Goal: Task Accomplishment & Management: Complete application form

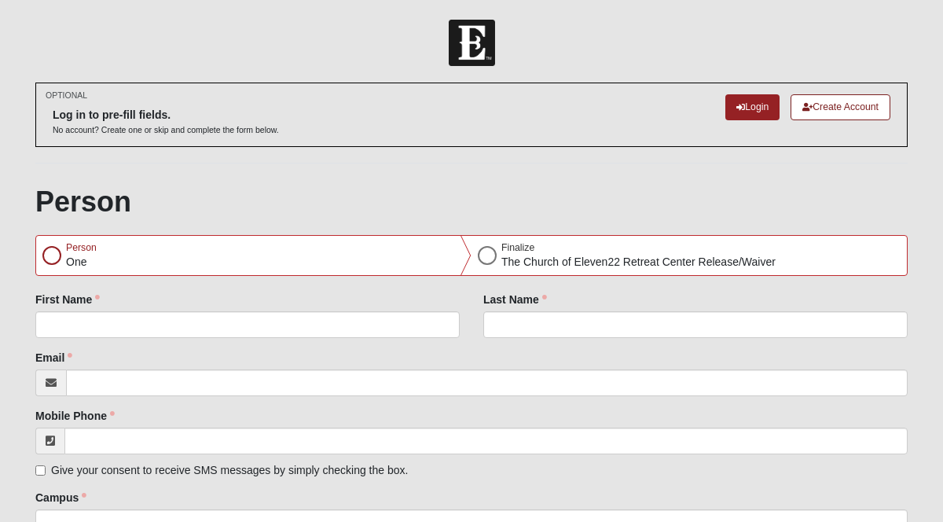
click at [110, 258] on div "Person One" at bounding box center [254, 255] width 436 height 39
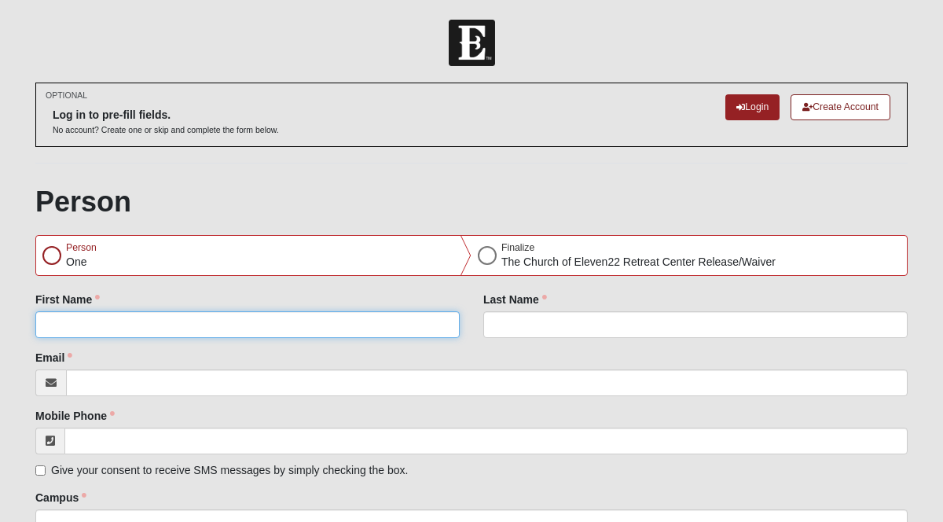
click at [174, 323] on input "First Name" at bounding box center [247, 324] width 425 height 27
type input "[PERSON_NAME]"
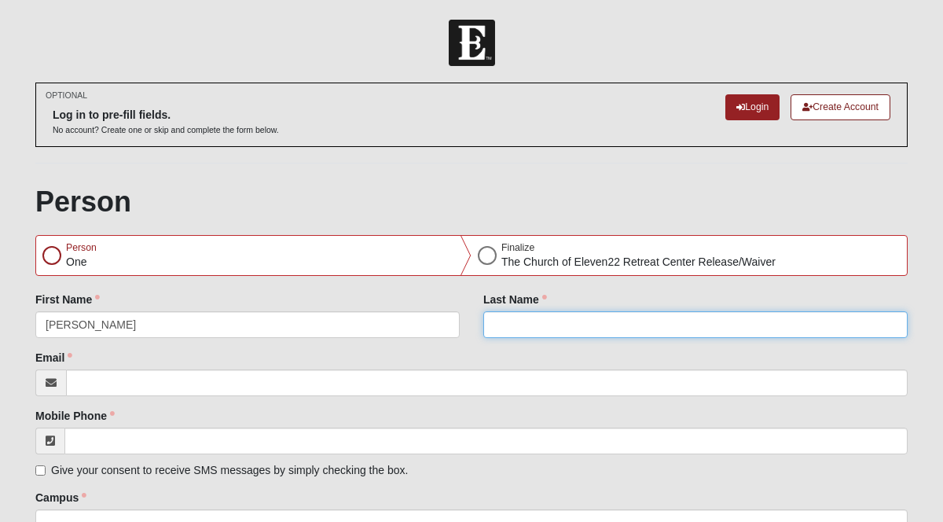
click at [557, 330] on input "Last Name" at bounding box center [696, 324] width 425 height 27
type input "[PERSON_NAME]"
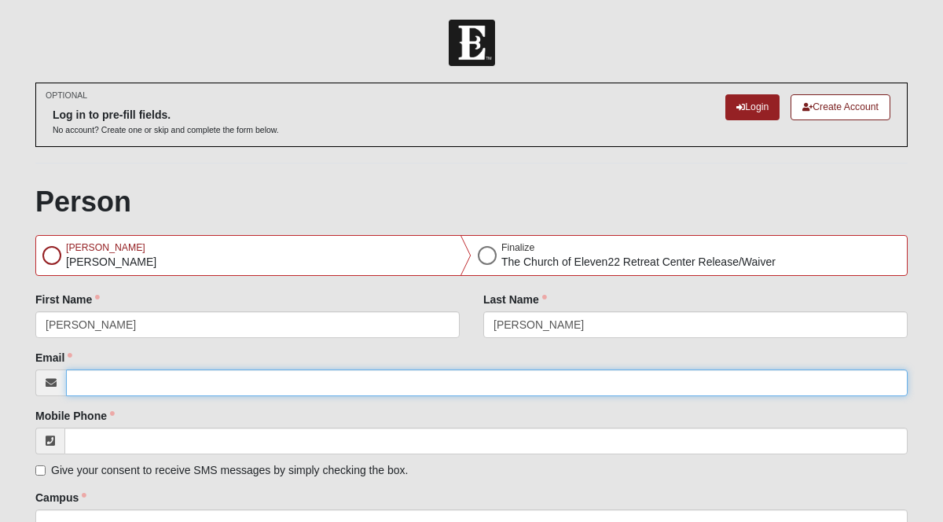
click at [145, 383] on input "Email" at bounding box center [487, 383] width 842 height 27
type input "[PERSON_NAME][EMAIL_ADDRESS][PERSON_NAME][DOMAIN_NAME]"
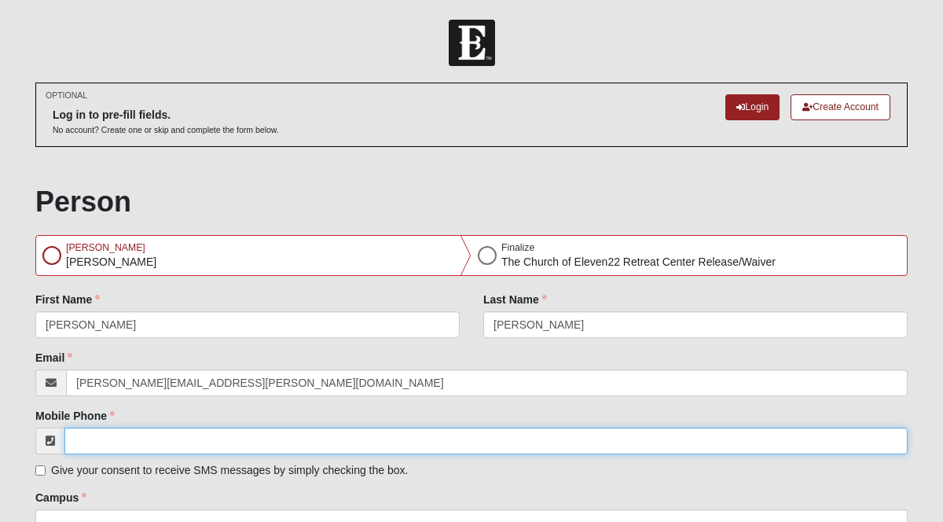
click at [90, 439] on input "Mobile Phone" at bounding box center [486, 441] width 844 height 27
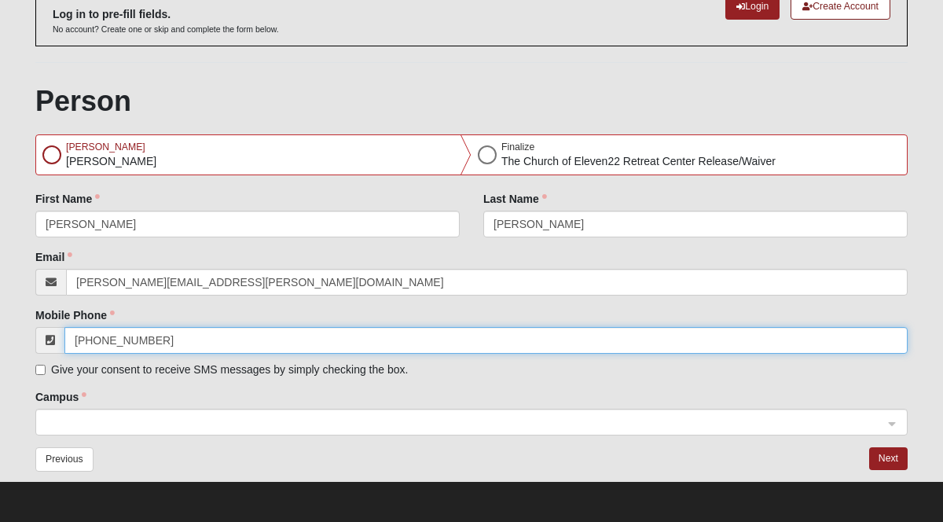
type input "[PHONE_NUMBER]"
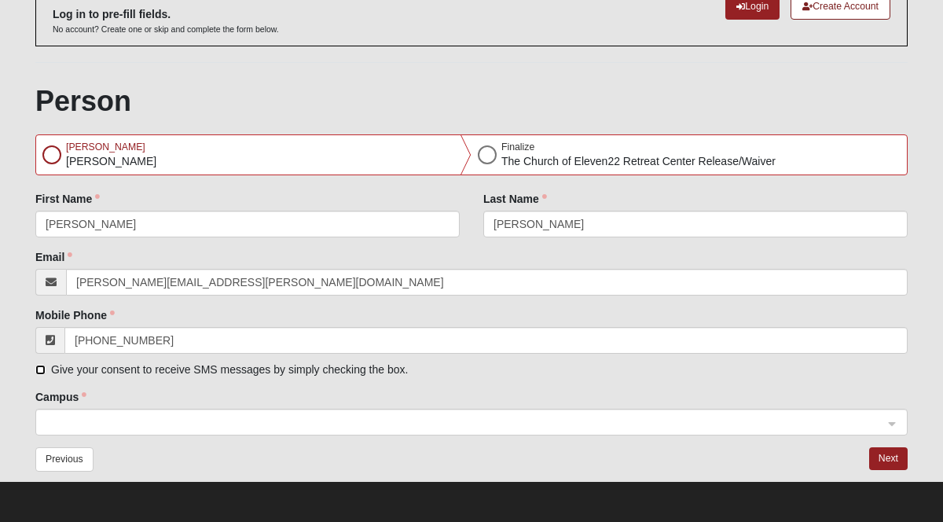
click at [39, 370] on input "Give your consent to receive SMS messages by simply checking the box." at bounding box center [40, 370] width 10 height 10
checkbox input "true"
click at [893, 424] on div at bounding box center [471, 423] width 871 height 27
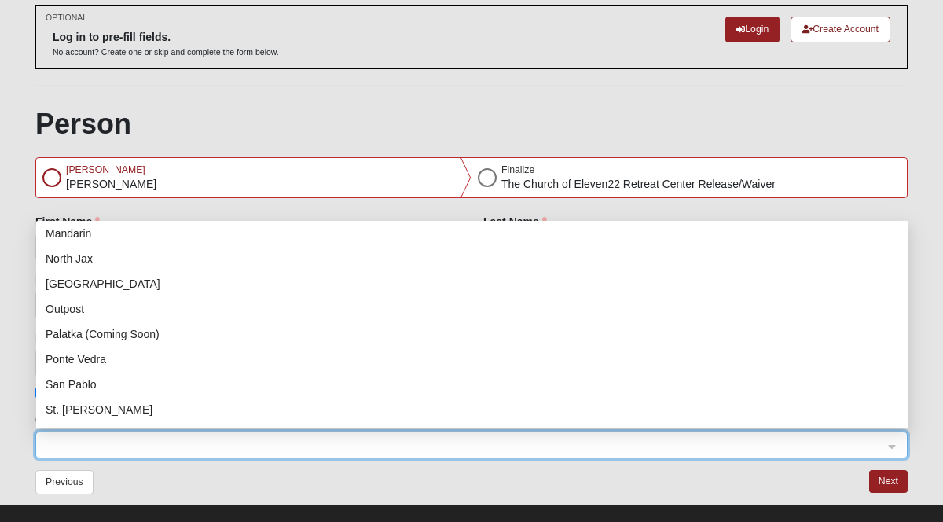
scroll to position [201, 0]
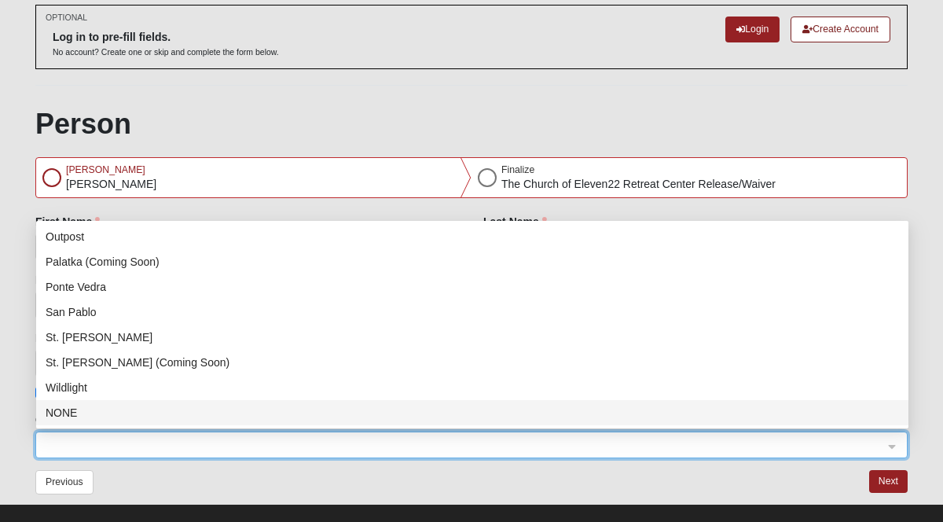
click at [58, 412] on div "NONE" at bounding box center [473, 412] width 854 height 17
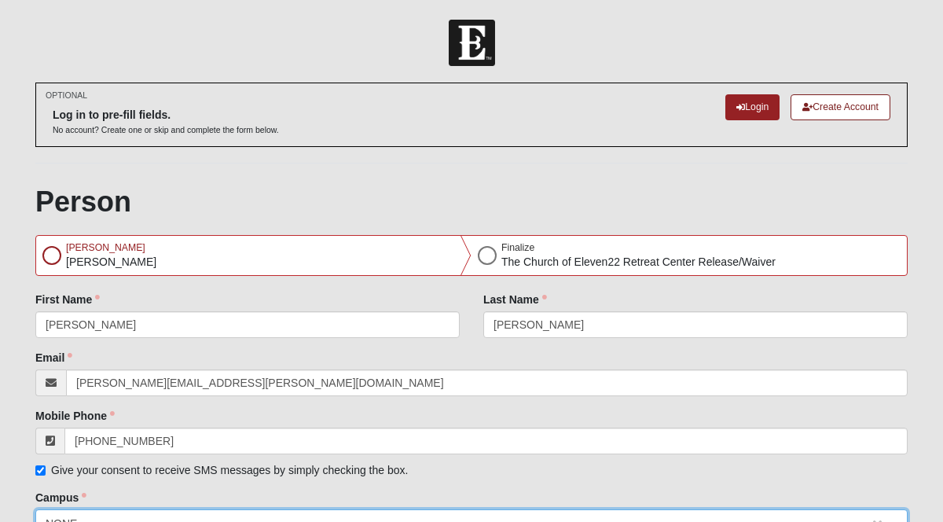
scroll to position [101, 0]
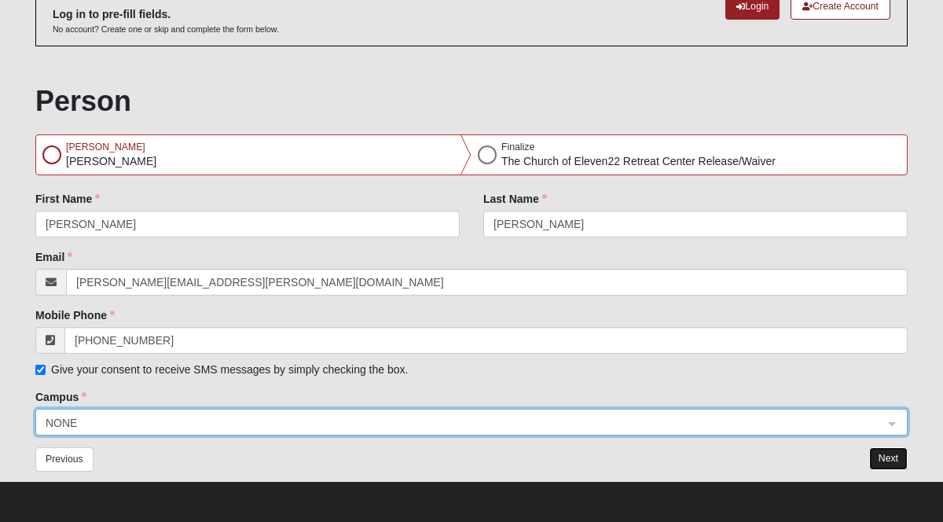
click at [884, 451] on button "Next" at bounding box center [889, 458] width 39 height 23
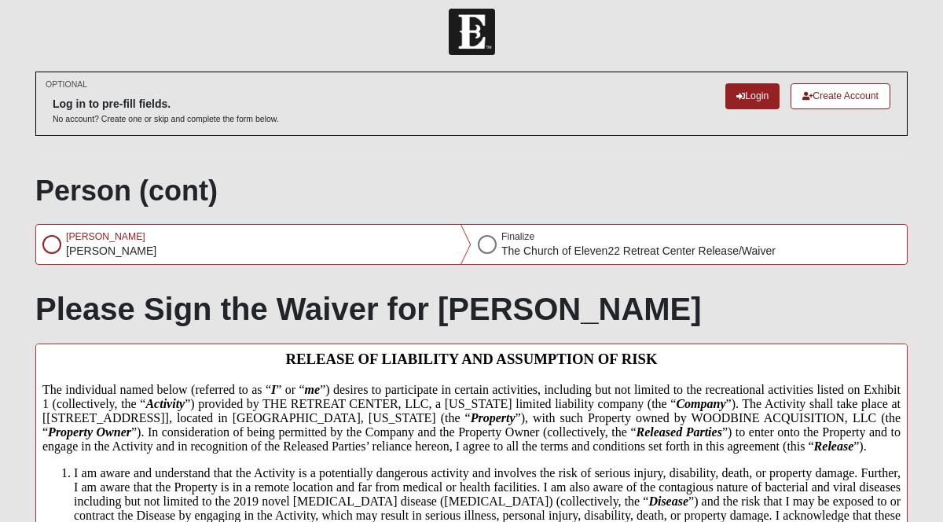
scroll to position [0, 0]
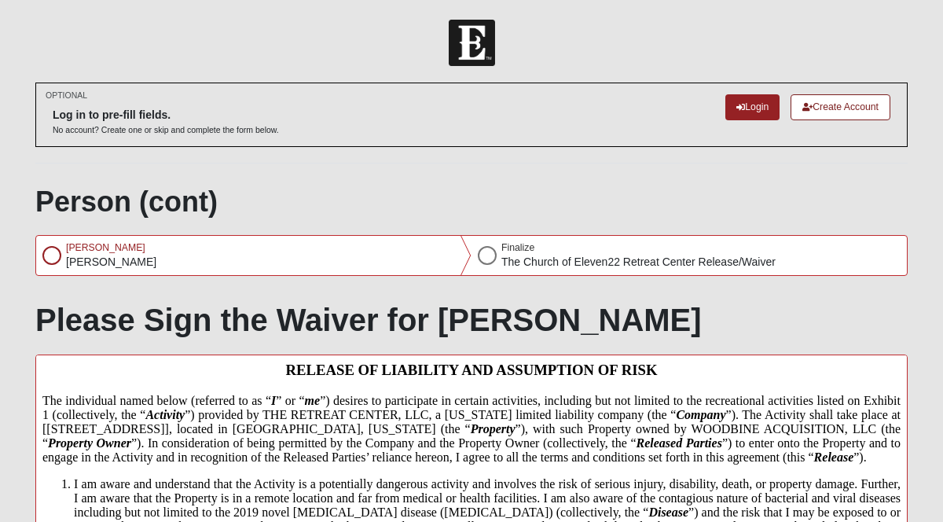
click at [71, 250] on span "[PERSON_NAME]" at bounding box center [105, 247] width 79 height 11
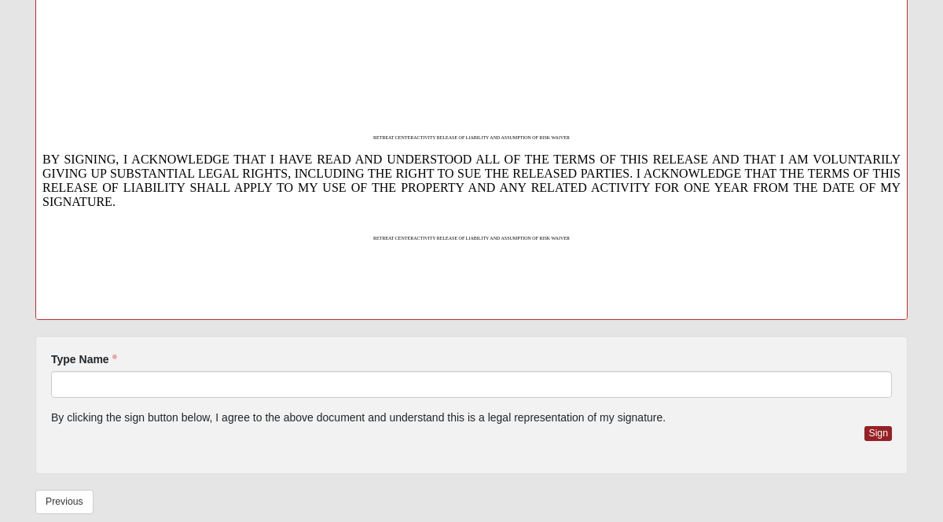
scroll to position [390, 0]
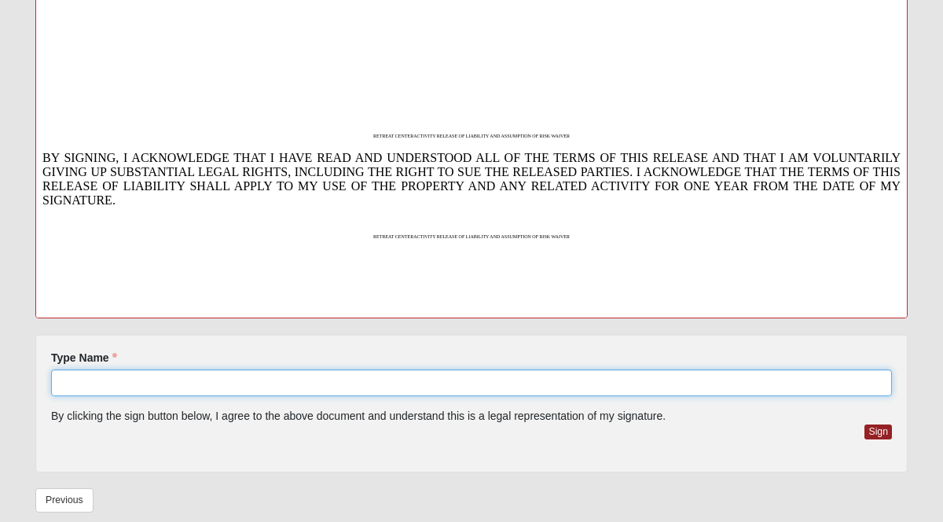
click at [85, 379] on input "Type Name" at bounding box center [471, 383] width 841 height 27
type input "[PERSON_NAME]"
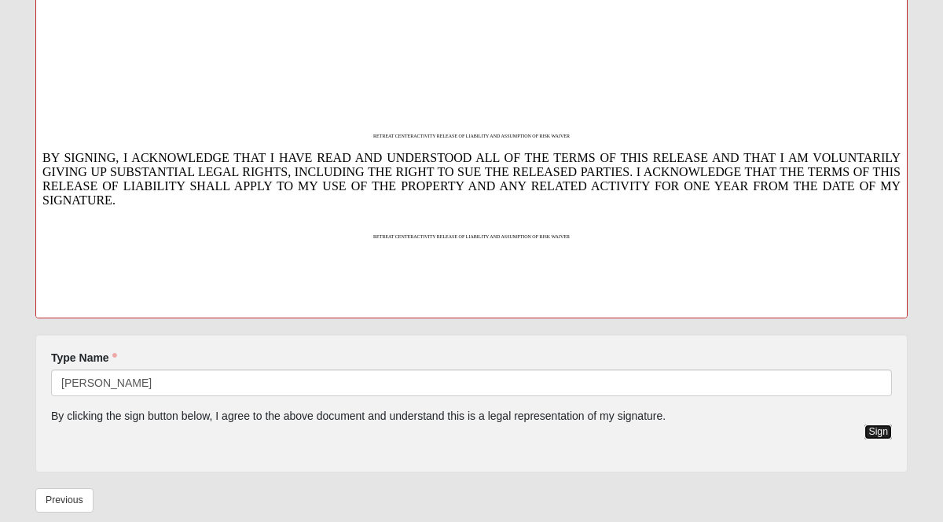
click at [877, 429] on button "Sign" at bounding box center [879, 432] width 28 height 15
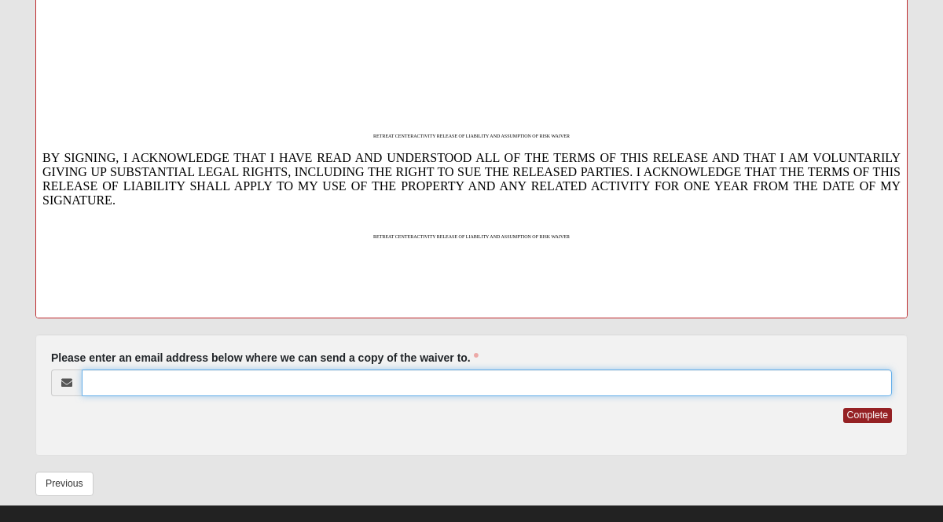
click at [108, 386] on input "Please enter an email address below where we can send a copy of the waiver to." at bounding box center [487, 383] width 811 height 27
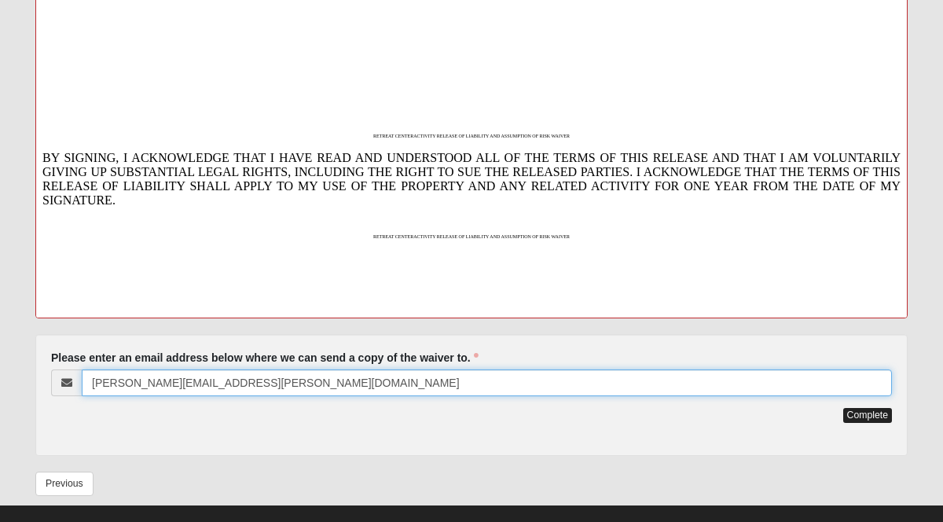
type input "[PERSON_NAME][EMAIL_ADDRESS][PERSON_NAME][DOMAIN_NAME]"
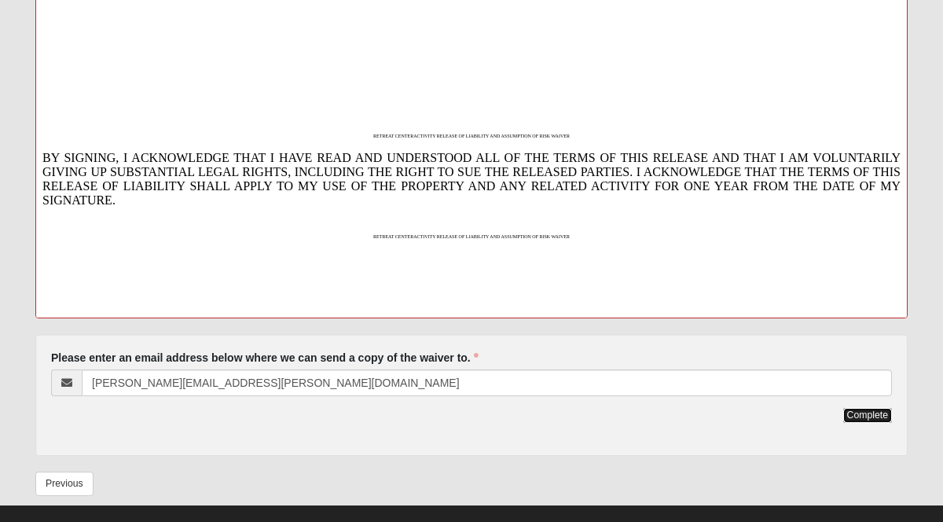
click at [876, 413] on button "Complete" at bounding box center [868, 415] width 49 height 15
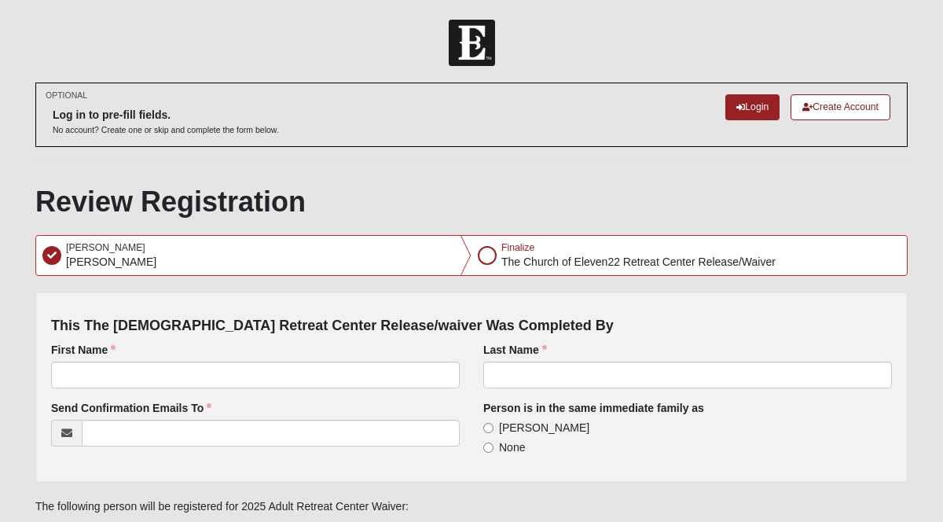
scroll to position [112, 0]
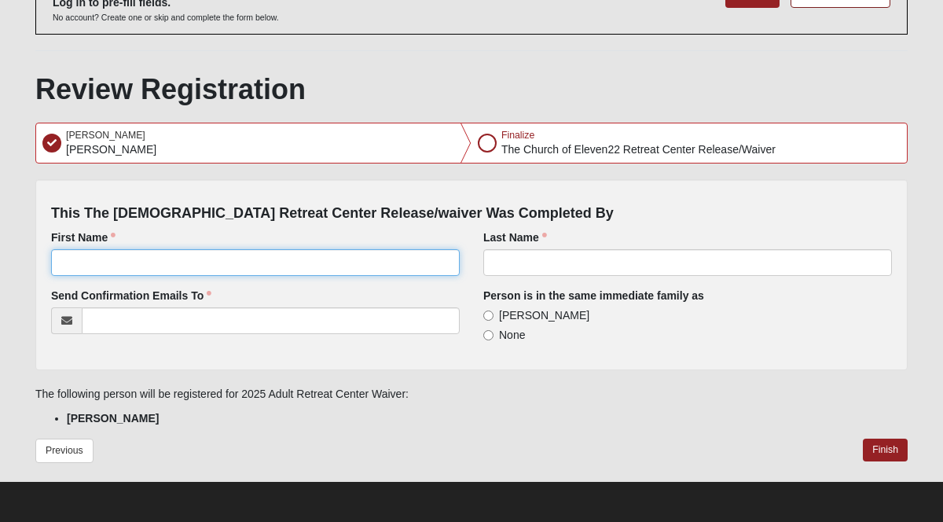
click at [84, 266] on input "First Name" at bounding box center [255, 262] width 409 height 27
type input "[PERSON_NAME]"
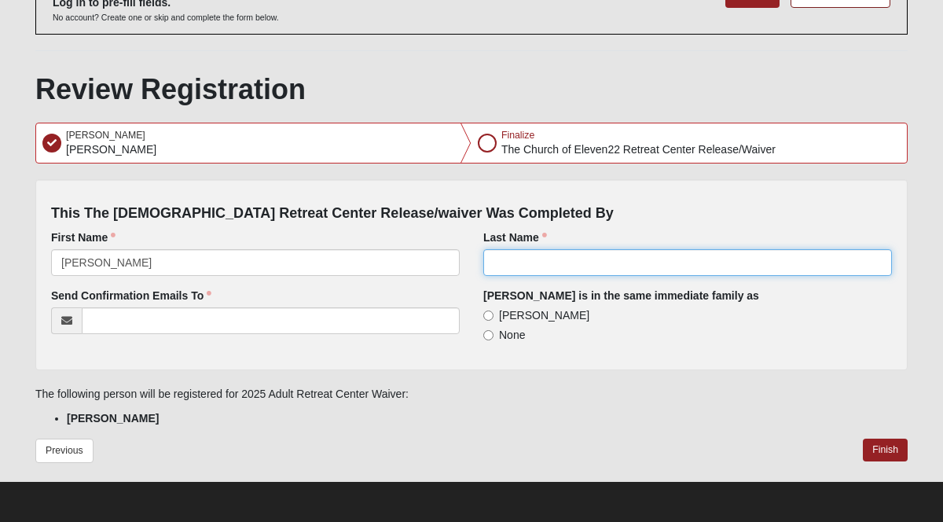
click at [560, 260] on input "Last Name" at bounding box center [688, 262] width 409 height 27
type input "[PERSON_NAME]"
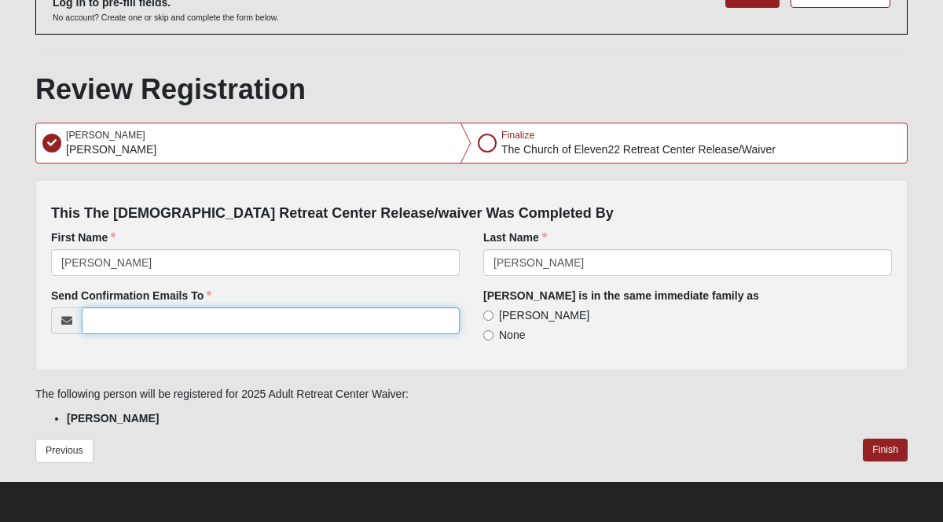
click at [116, 322] on input "Send Confirmation Emails To" at bounding box center [271, 320] width 378 height 27
type input "L"
type input "[PERSON_NAME][EMAIL_ADDRESS][PERSON_NAME][DOMAIN_NAME]"
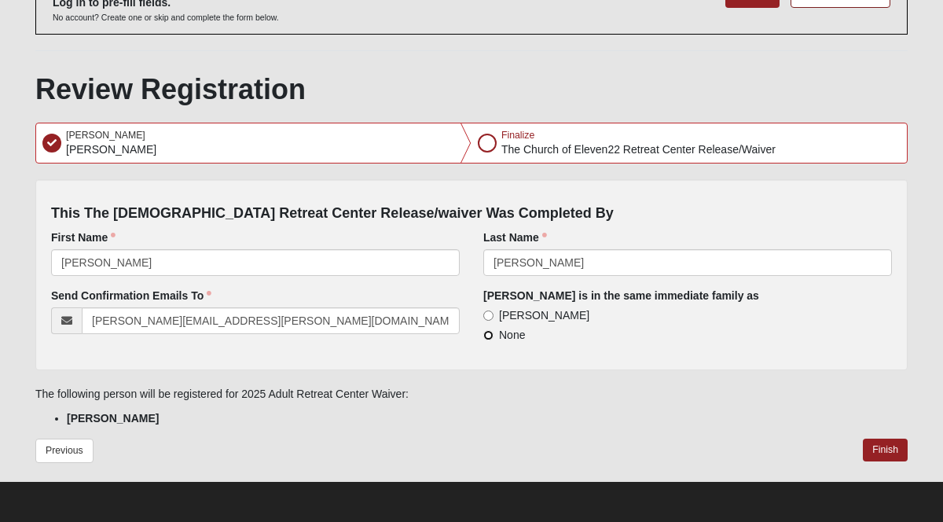
click at [491, 334] on input "None" at bounding box center [489, 335] width 10 height 10
radio input "true"
click at [884, 448] on button "Finish" at bounding box center [885, 450] width 45 height 23
